Goal: Transaction & Acquisition: Purchase product/service

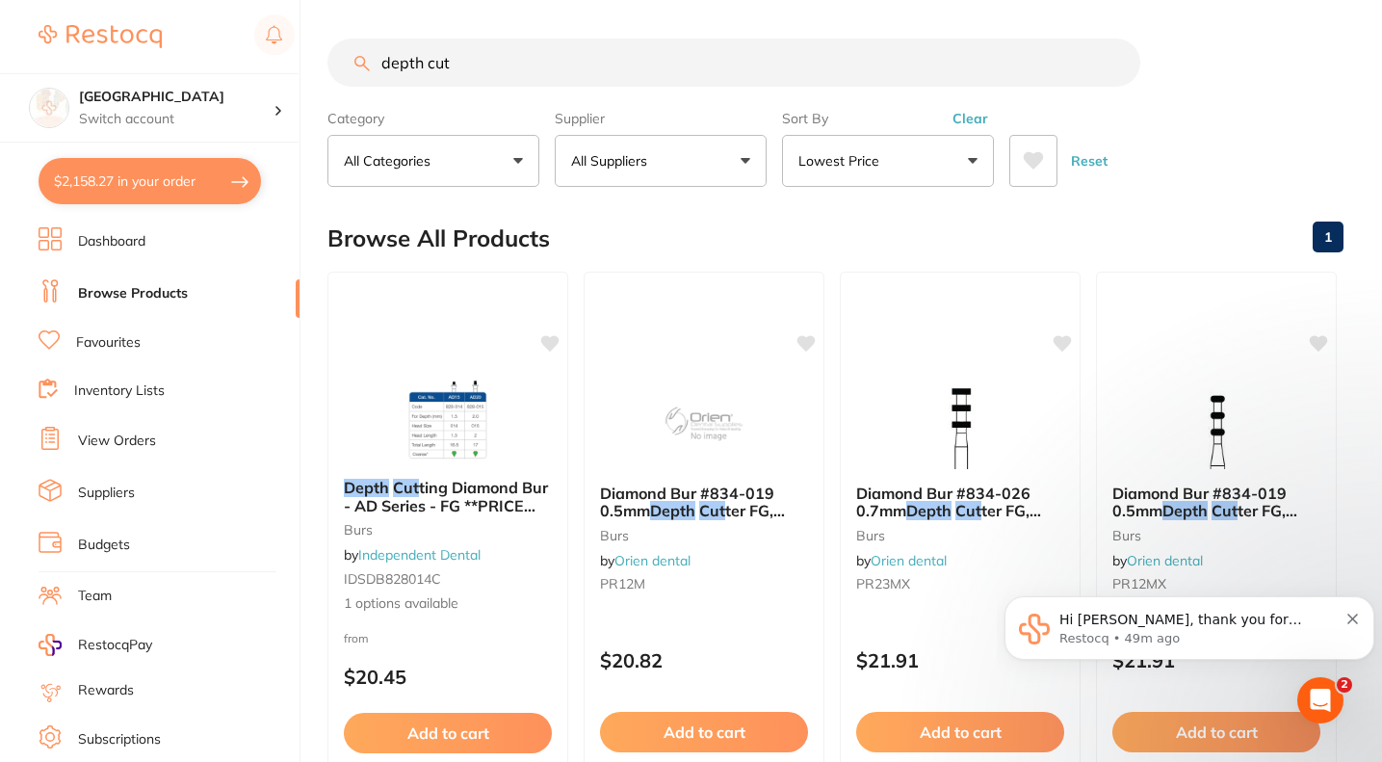
drag, startPoint x: 489, startPoint y: 66, endPoint x: 234, endPoint y: 65, distance: 255.3
click at [234, 65] on div "$2,158.27 Lakes Boulevard Dental Switch account [GEOGRAPHIC_DATA] Dental $2,158…" at bounding box center [691, 381] width 1382 height 762
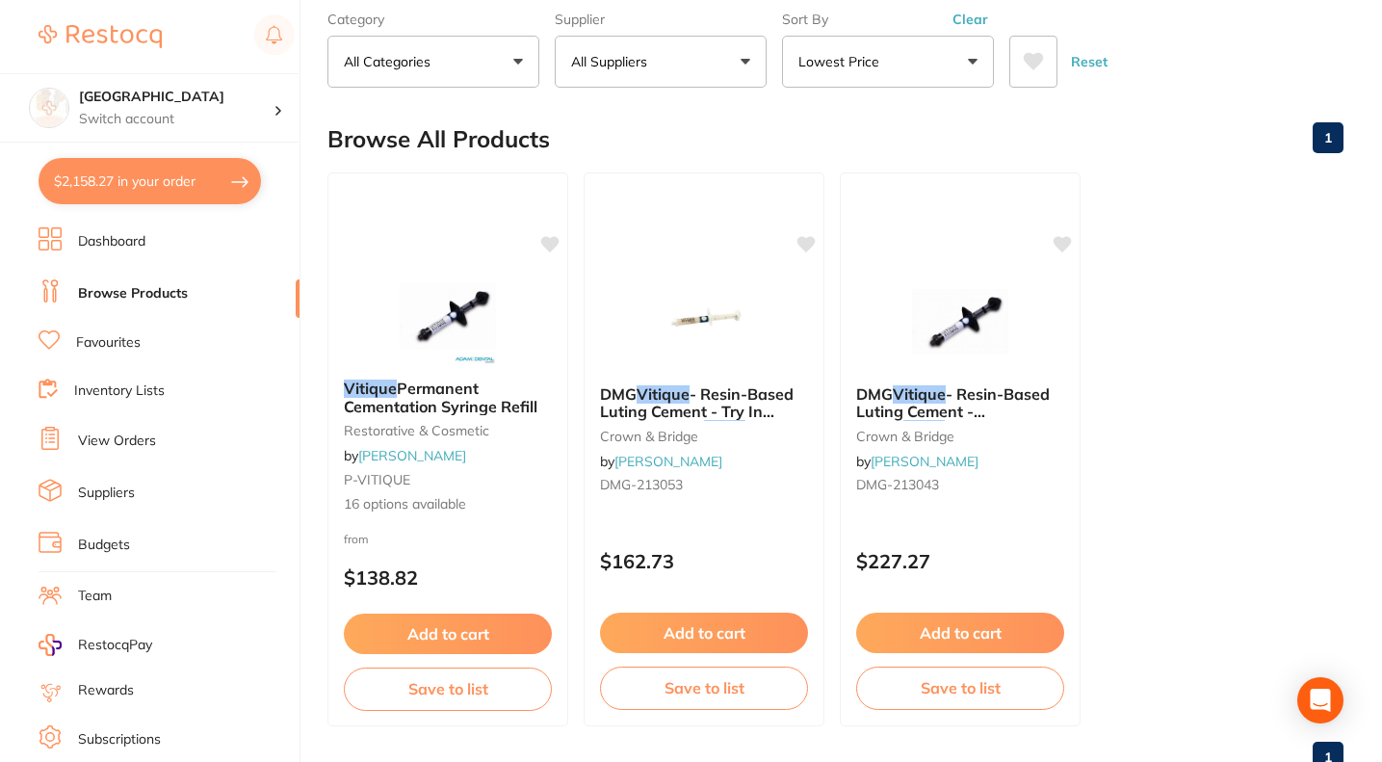
scroll to position [164, 0]
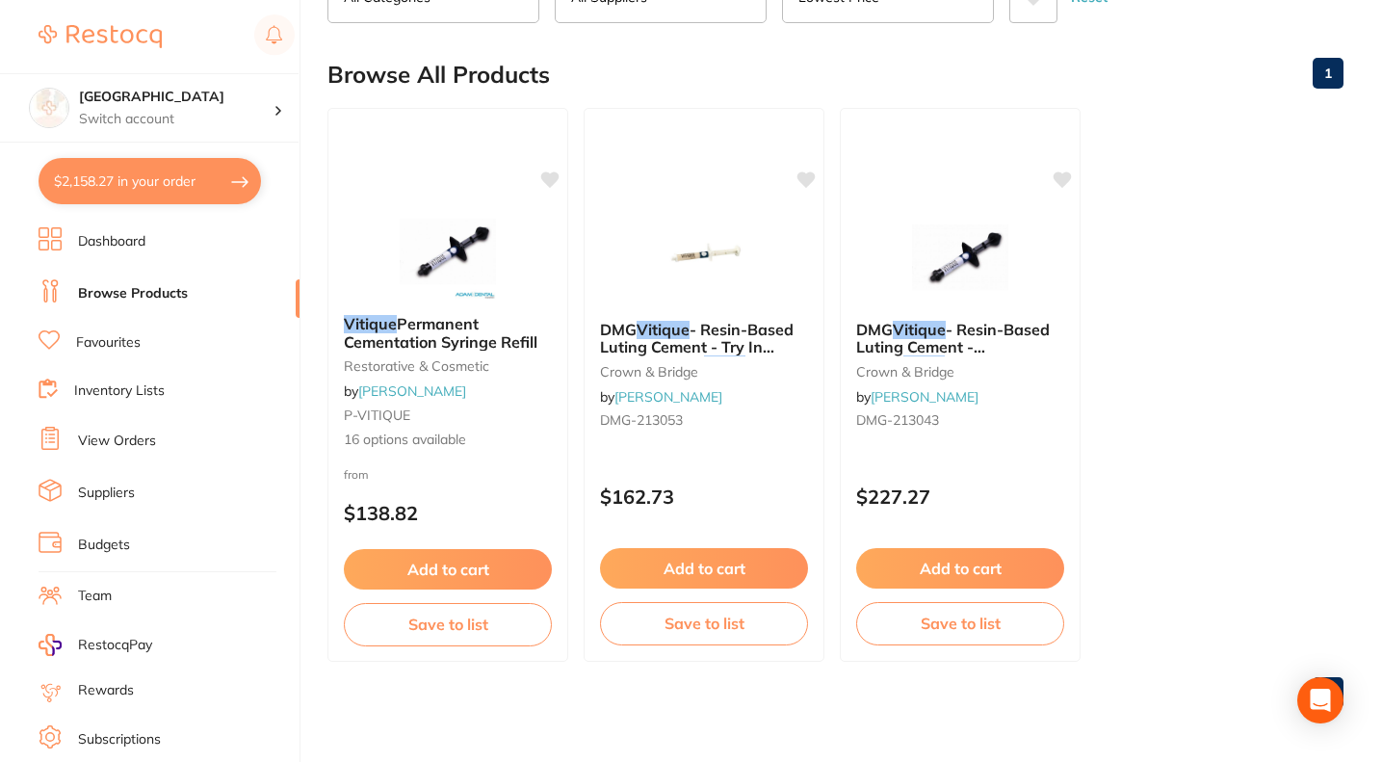
type input "vitique trans"
click at [979, 334] on span "- Resin-Based Luting Cement - Shade" at bounding box center [953, 347] width 194 height 55
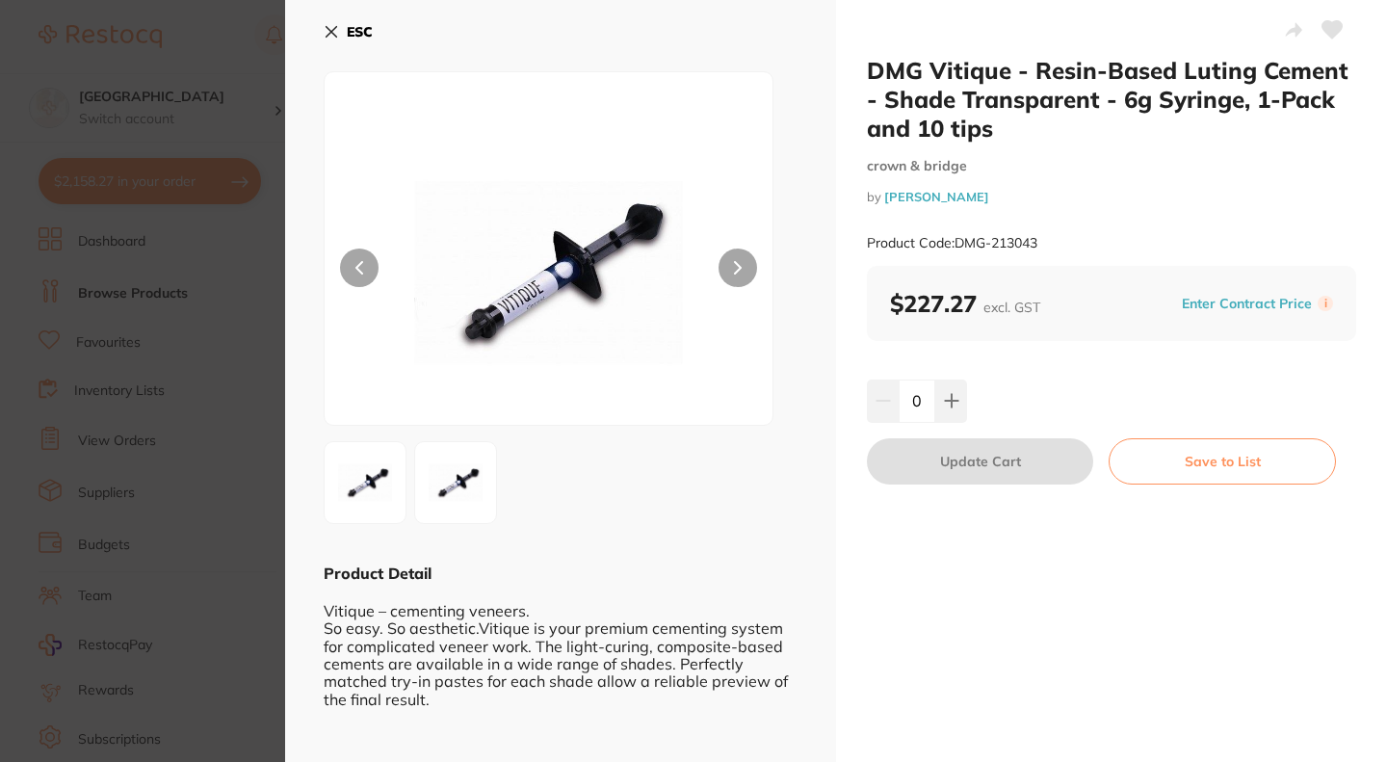
scroll to position [17, 0]
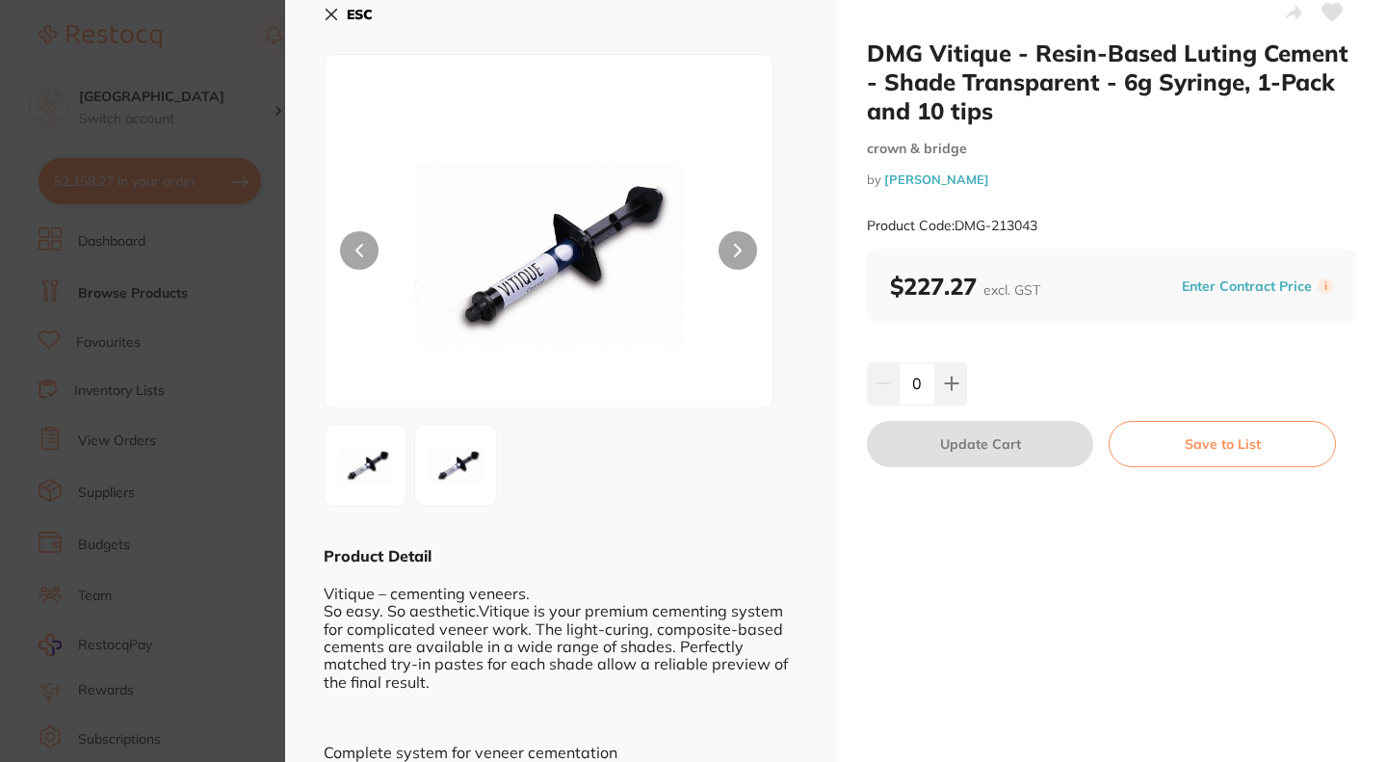
click at [216, 493] on section "DMG Vitique - Resin-Based Luting Cement - Shade Transparent - 6g Syringe, 1-Pac…" at bounding box center [693, 381] width 1387 height 762
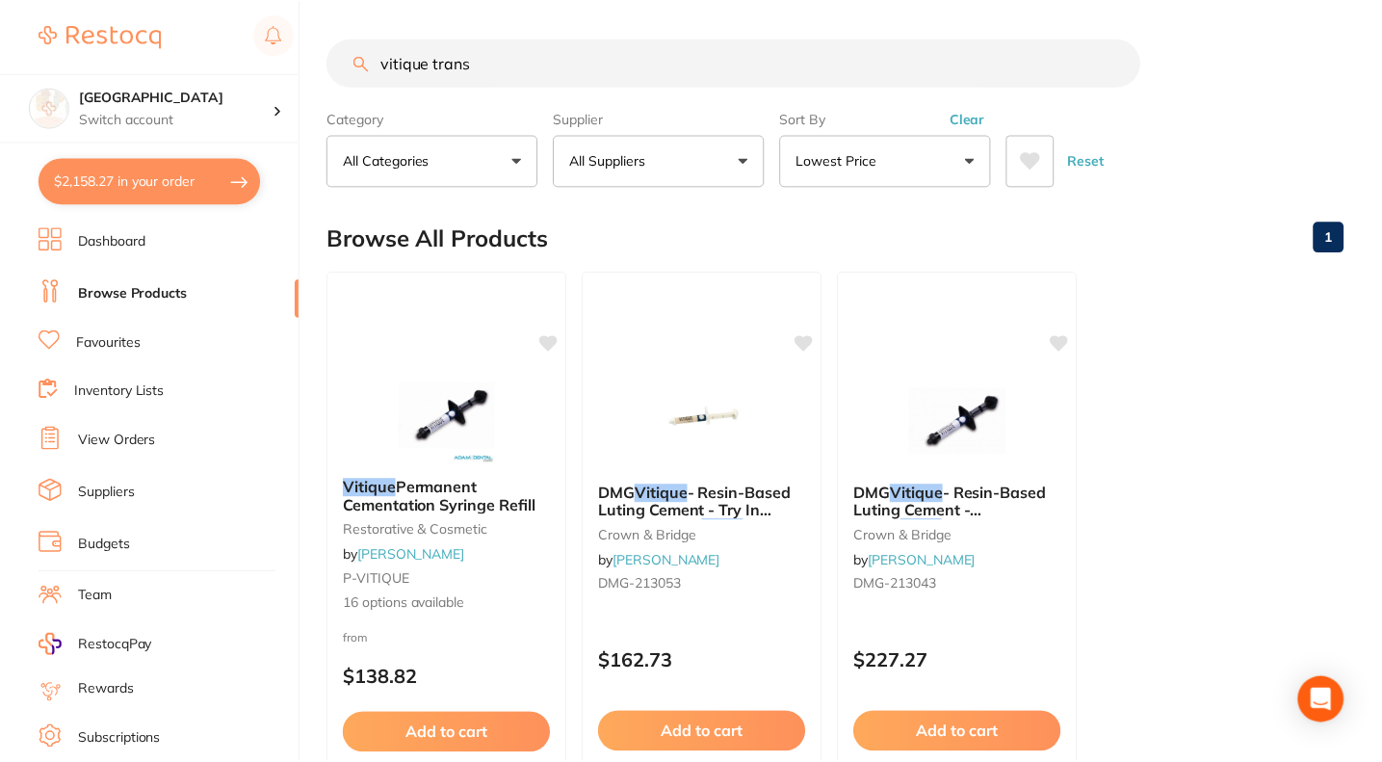
scroll to position [164, 0]
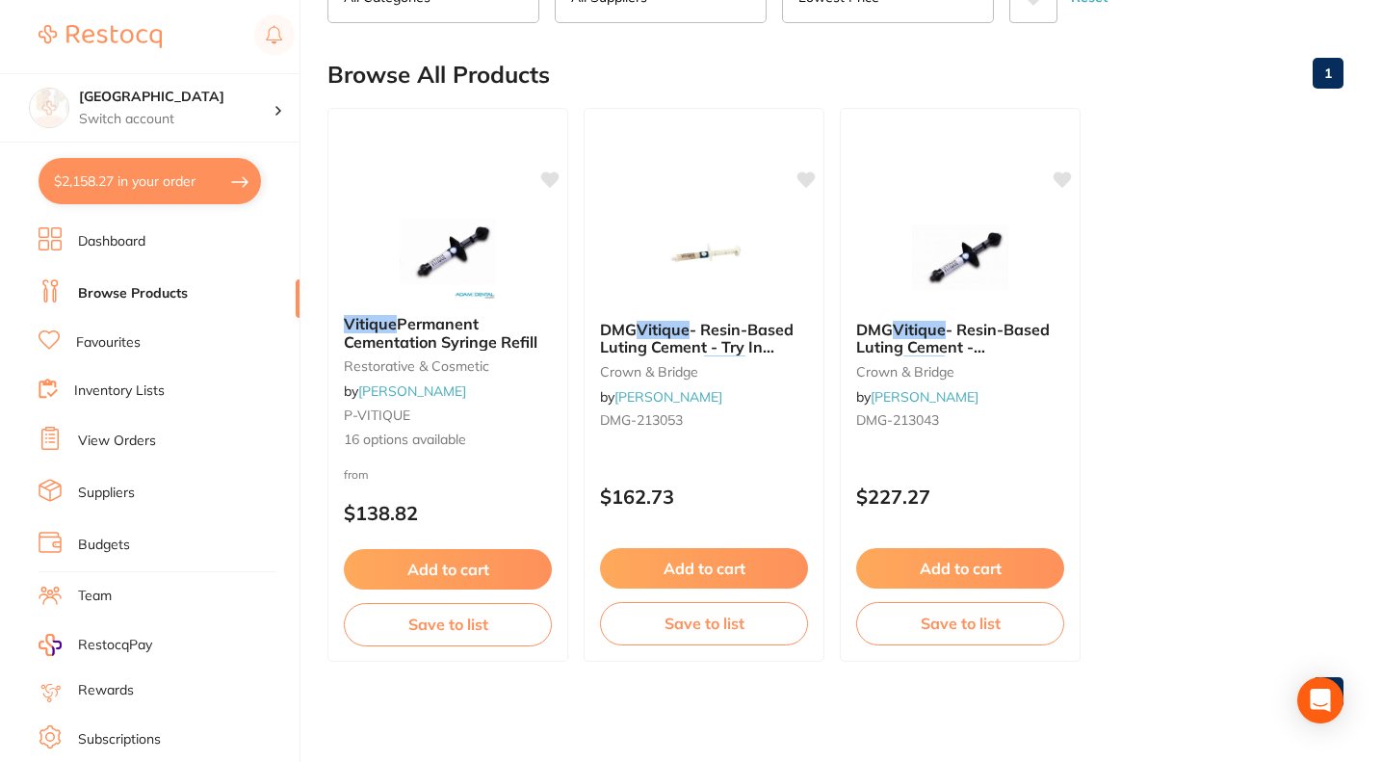
click at [465, 337] on span "Permanent Cementation Syringe Refill" at bounding box center [441, 332] width 194 height 37
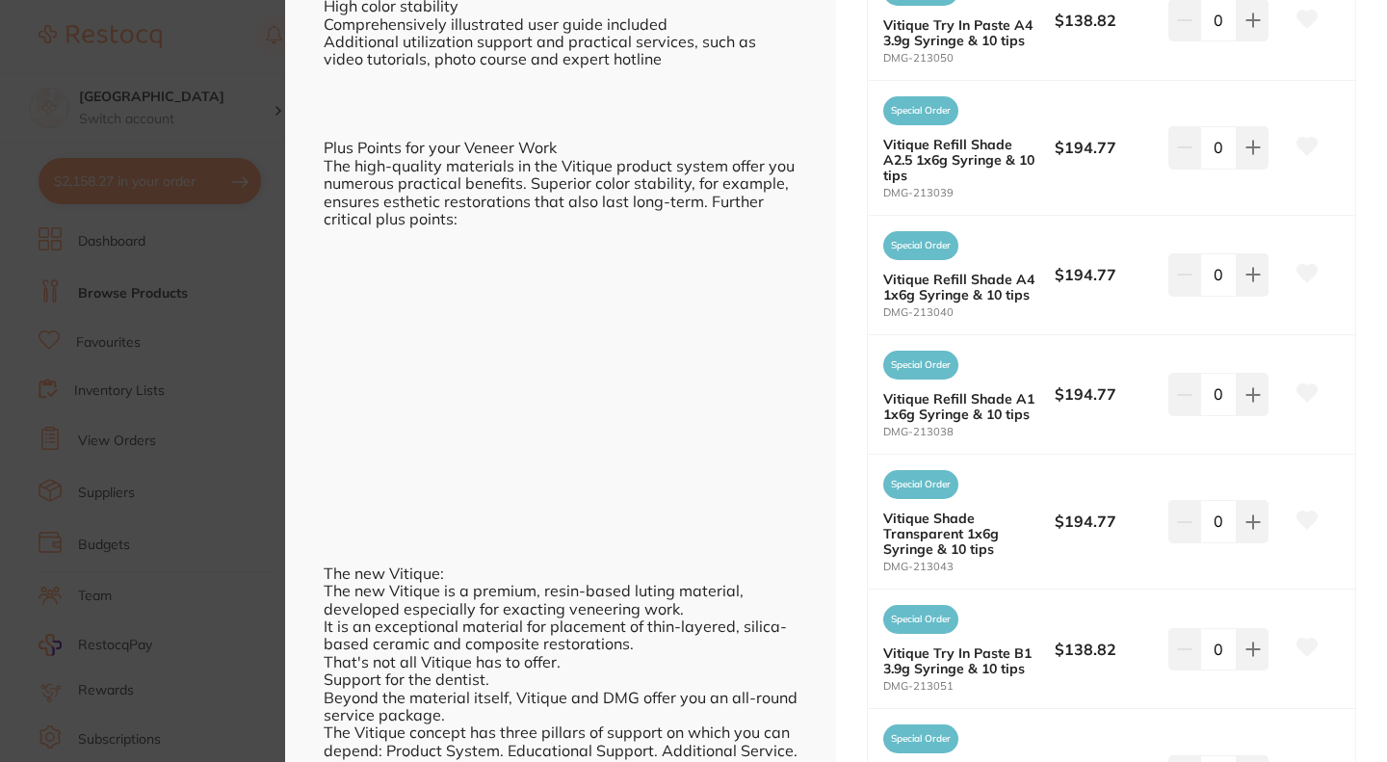
scroll to position [824, 0]
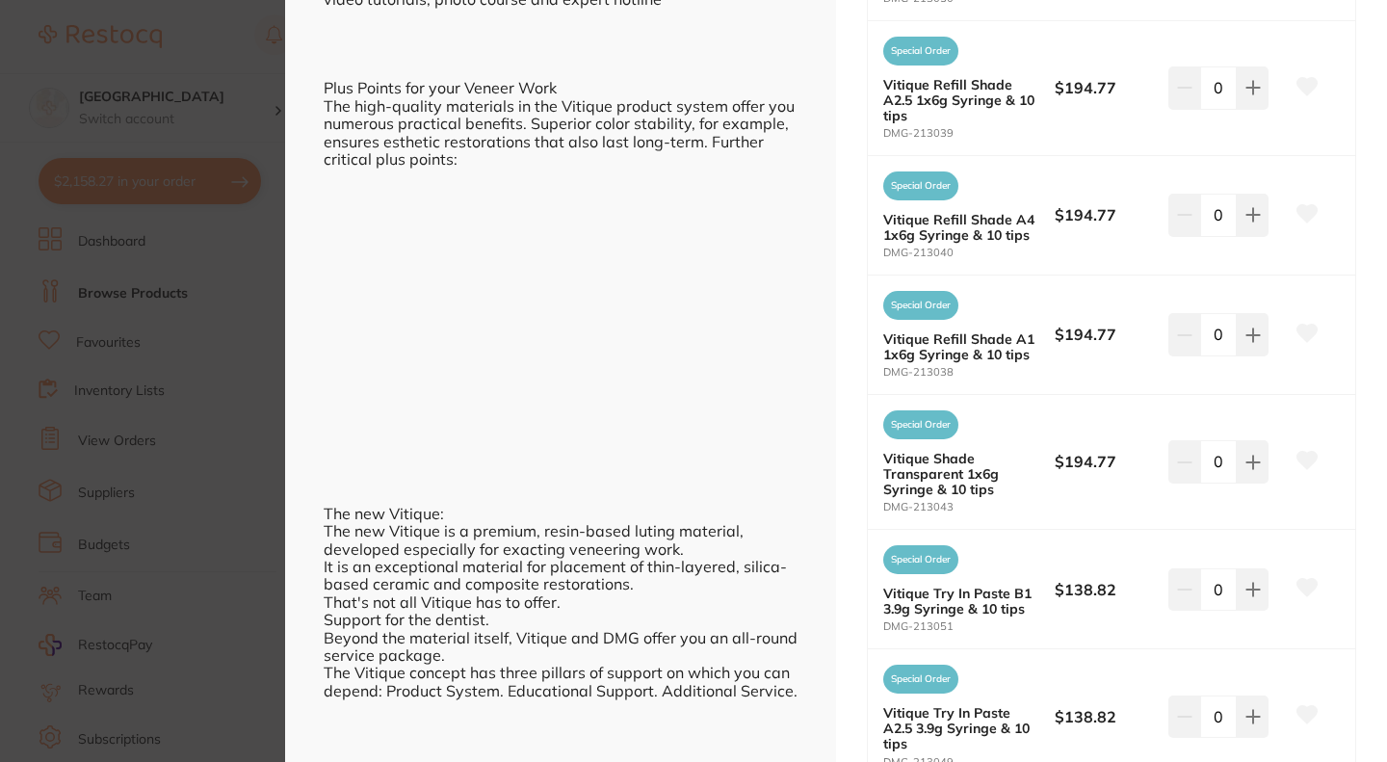
click at [1246, 476] on button at bounding box center [1253, 461] width 32 height 42
type input "1"
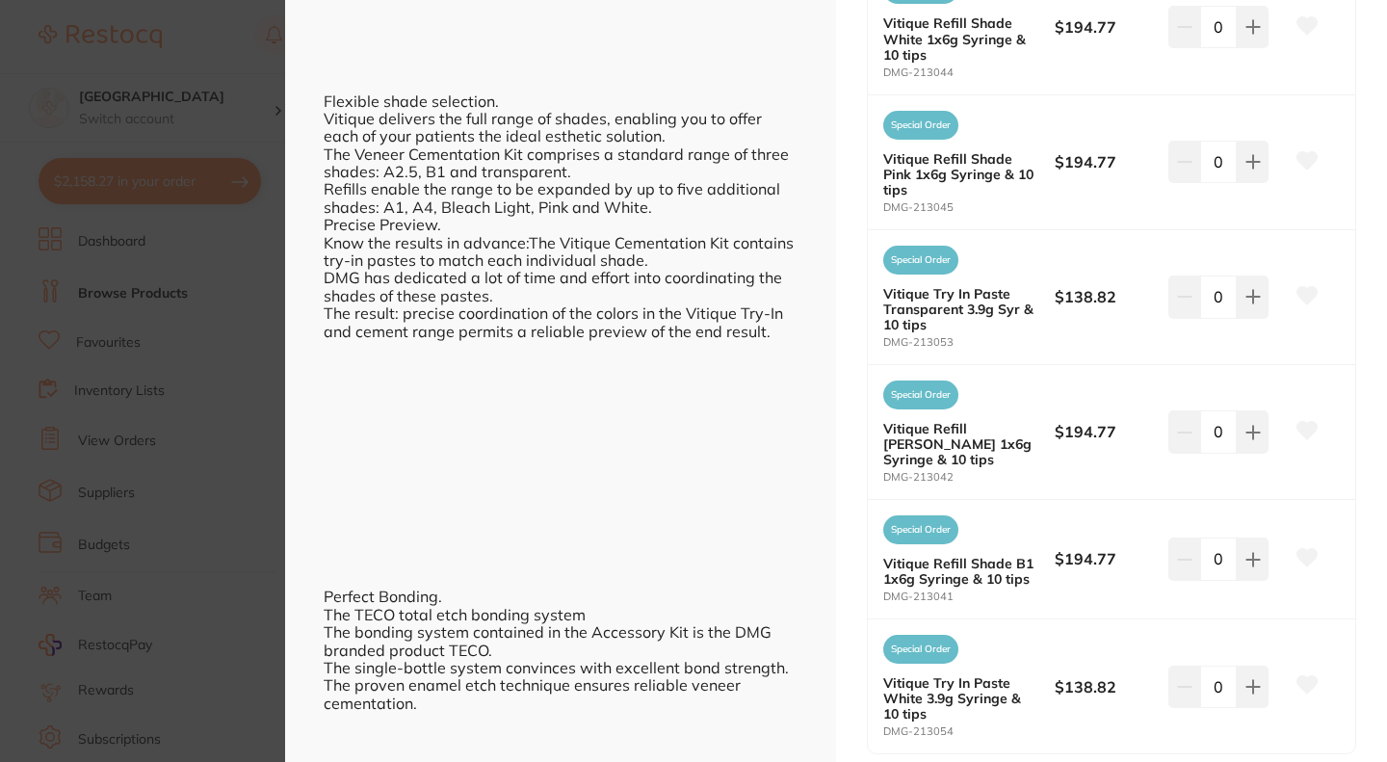
scroll to position [2158, 0]
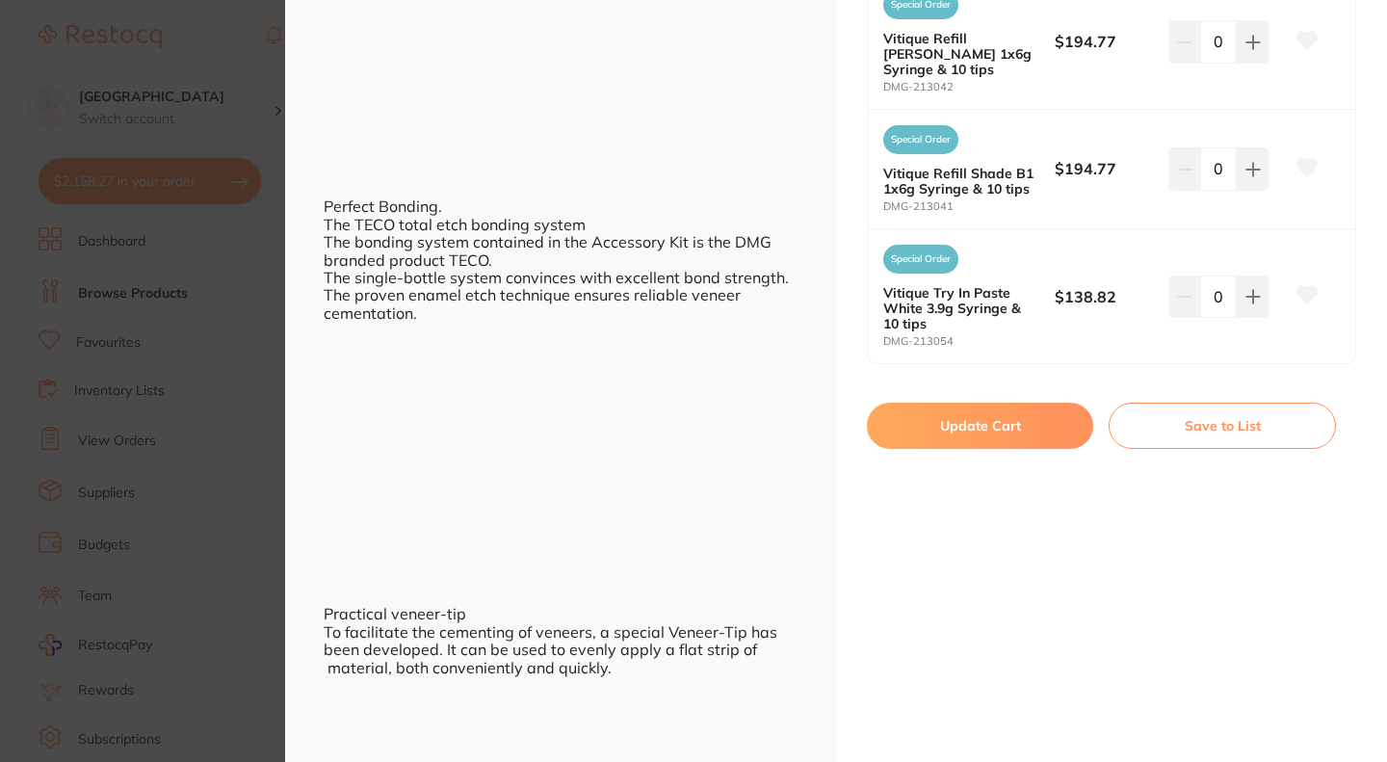
click at [973, 416] on button "Update Cart" at bounding box center [980, 426] width 226 height 46
checkbox input "false"
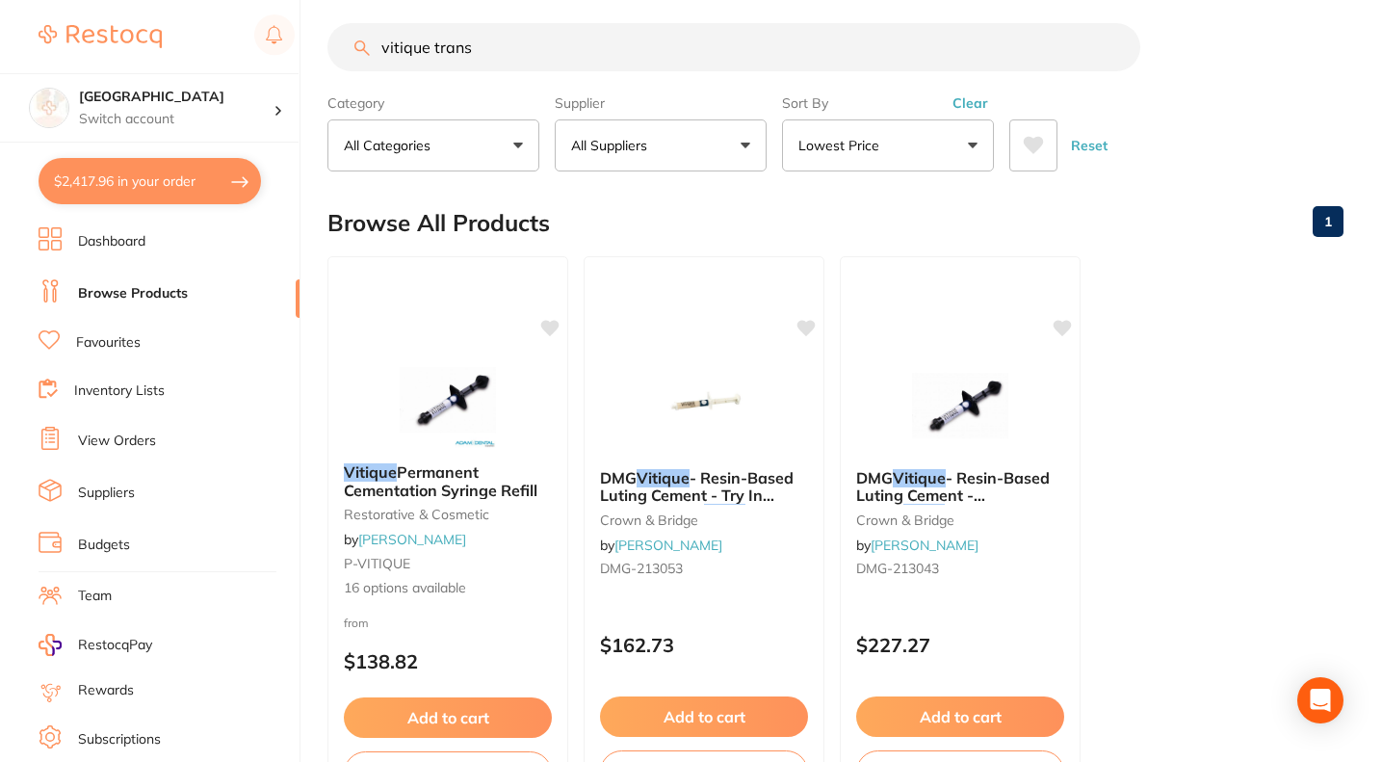
scroll to position [16, 0]
